Goal: Task Accomplishment & Management: Manage account settings

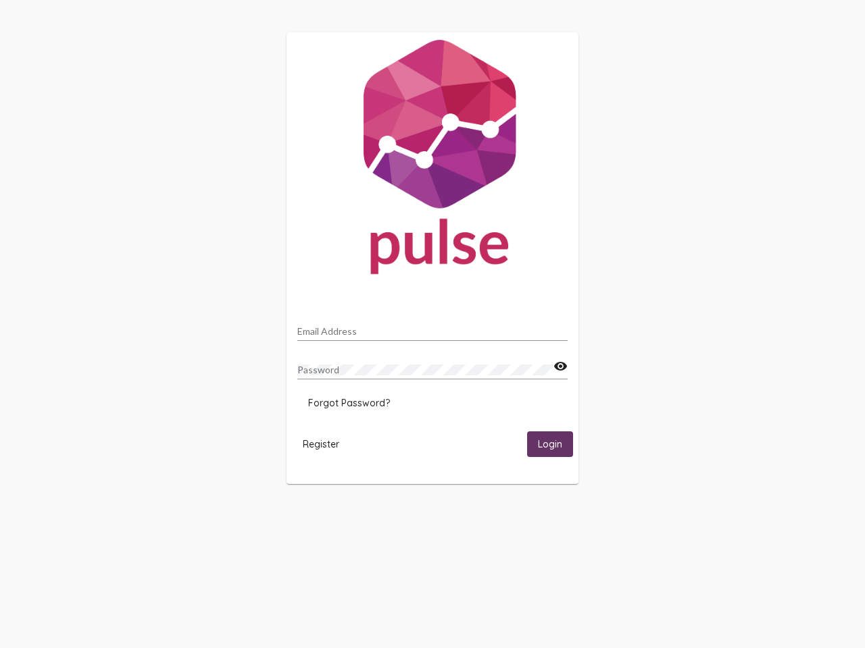
click at [432, 328] on input "Email Address" at bounding box center [432, 331] width 270 height 11
click at [560, 367] on mat-icon "visibility" at bounding box center [560, 367] width 14 height 16
click at [349, 403] on span "Forgot Password?" at bounding box center [349, 403] width 82 height 12
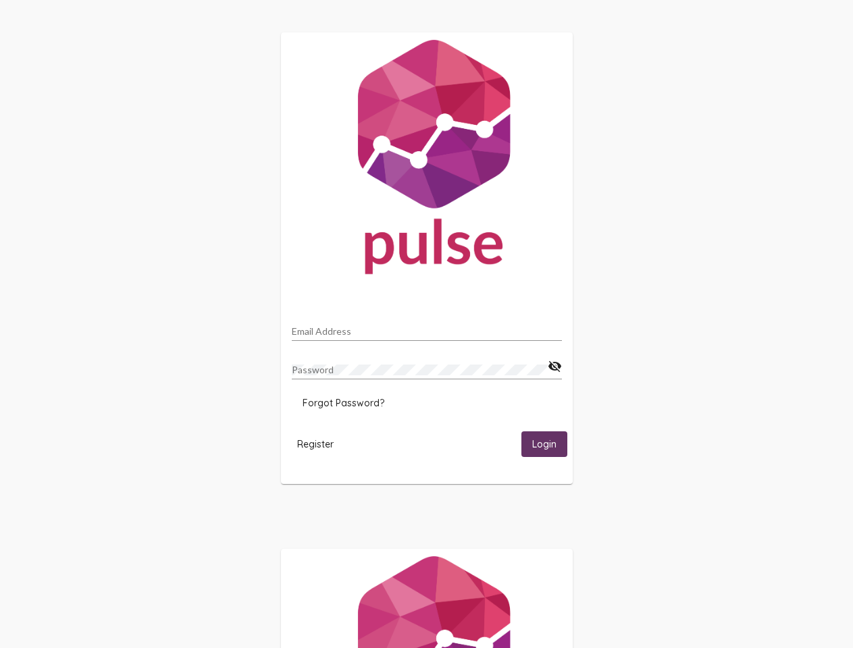
click at [321, 444] on html "Email Address Password visibility_off Forgot Password? Register Login" at bounding box center [426, 437] width 853 height 875
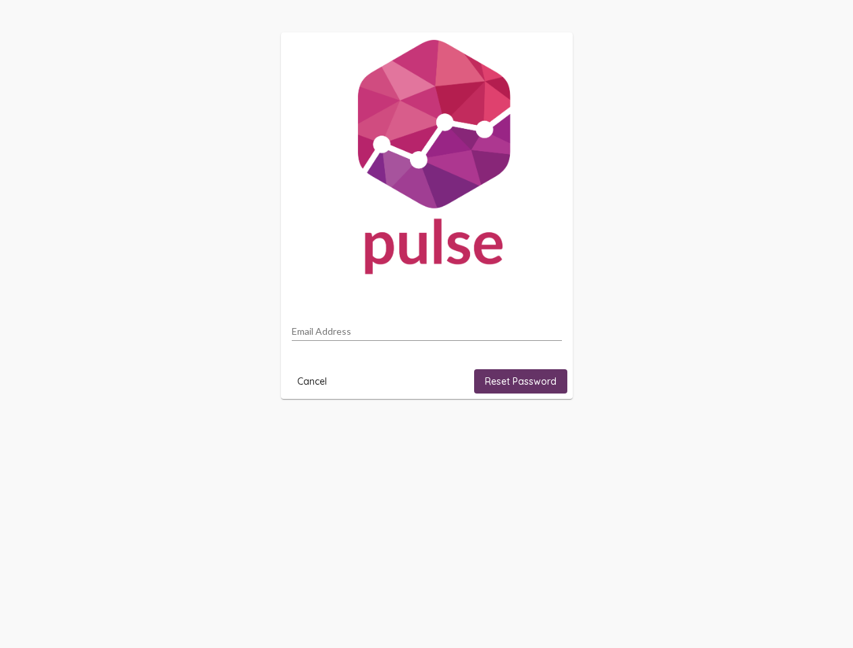
click at [550, 432] on html "Email Address Cancel Reset Password" at bounding box center [426, 216] width 853 height 432
